Goal: Task Accomplishment & Management: Complete application form

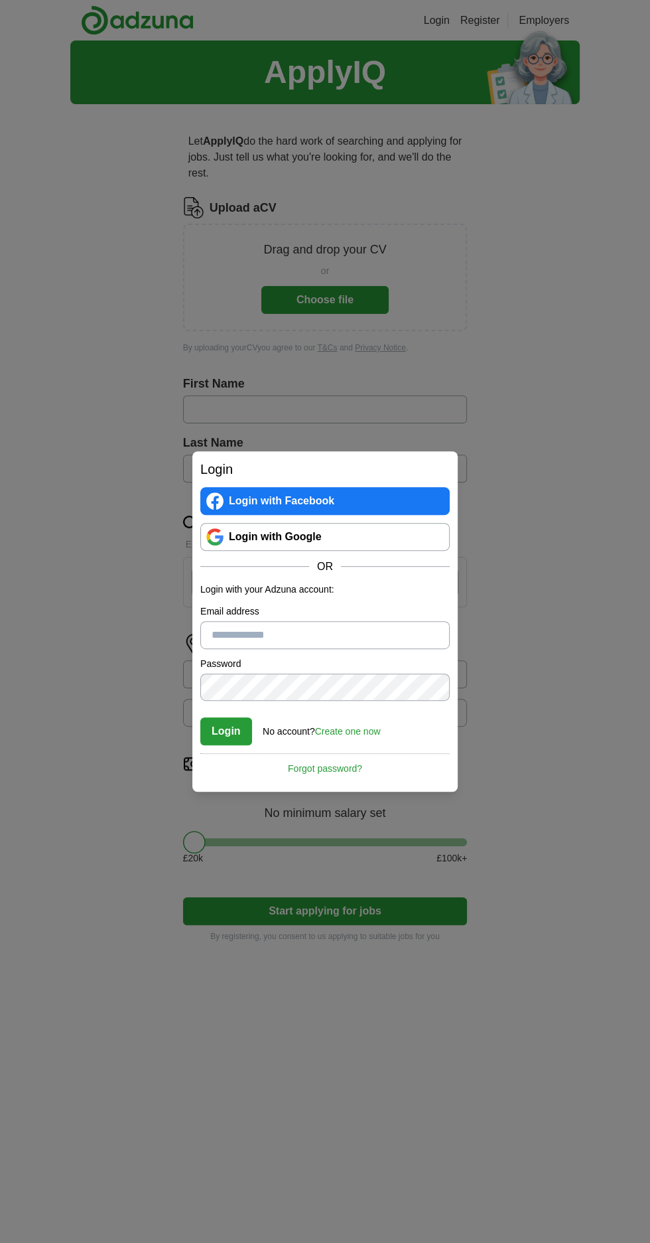
click at [439, 1031] on div "Login Login with Facebook Login with Google OR Login with your Adzuna account: …" at bounding box center [325, 621] width 650 height 1243
click at [115, 827] on div "Login Login with Facebook Login with Google OR Login with your Adzuna account: …" at bounding box center [325, 621] width 650 height 1243
click at [254, 642] on input "Email address" at bounding box center [325, 635] width 250 height 28
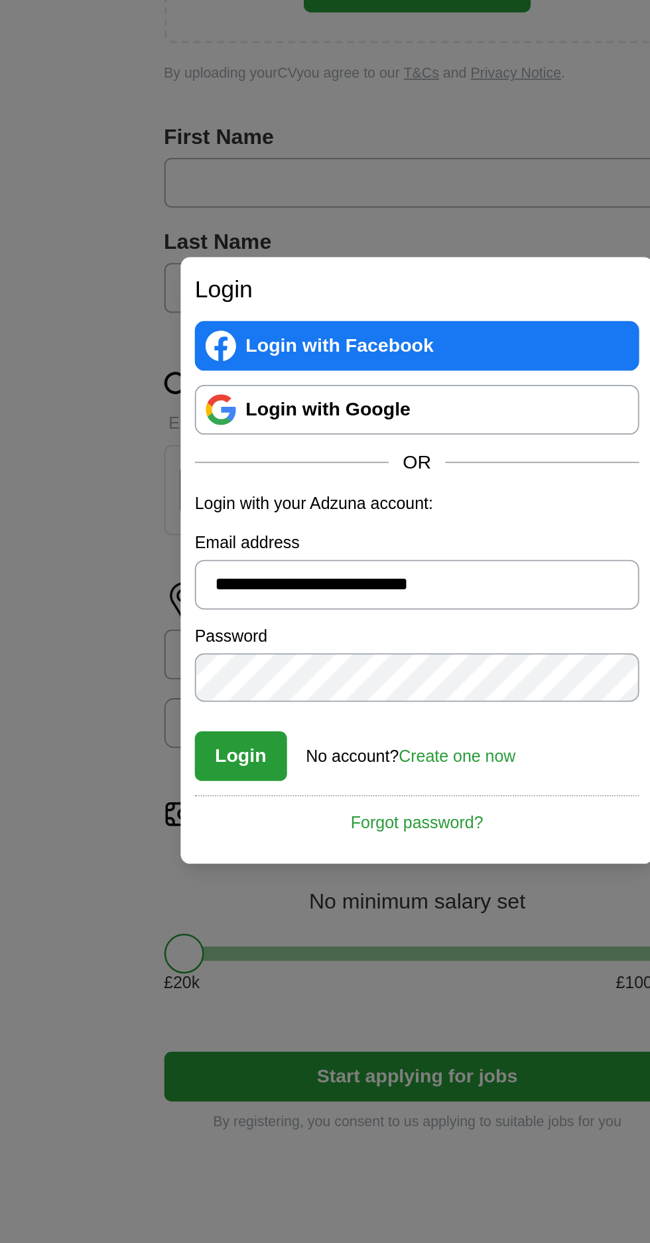
type input "**********"
